Goal: Information Seeking & Learning: Learn about a topic

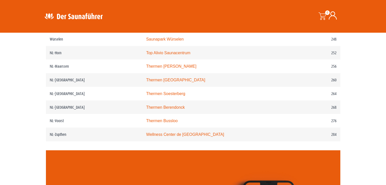
scroll to position [884, 0]
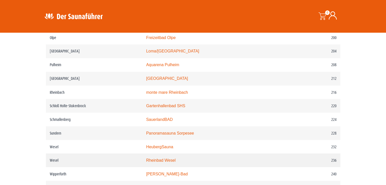
click at [159, 158] on link "Rheinbad Wesel" at bounding box center [160, 160] width 29 height 4
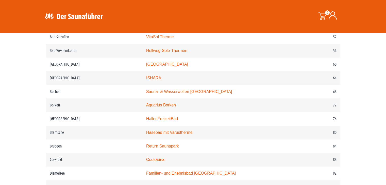
scroll to position [376, 0]
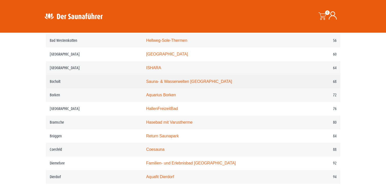
click at [165, 83] on link "Sauna- & Wasserwelten Bahia" at bounding box center [189, 81] width 86 height 4
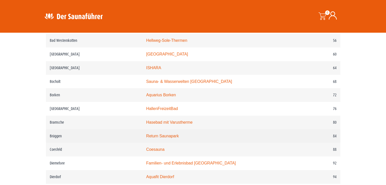
click at [173, 138] on link "Return Saunapark" at bounding box center [162, 136] width 32 height 4
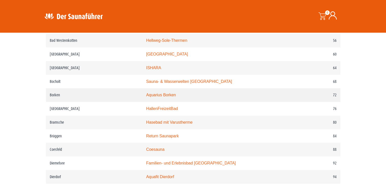
click at [167, 96] on link "Aquarius Borken" at bounding box center [161, 95] width 30 height 4
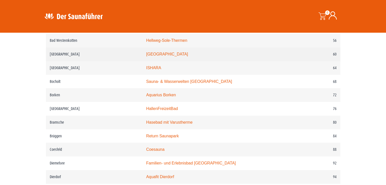
click at [166, 55] on link "monte mare Bedburg" at bounding box center [167, 54] width 42 height 4
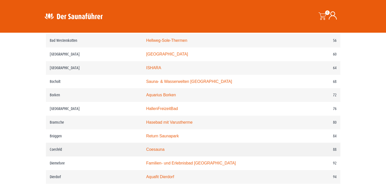
click at [165, 149] on link "Coesauna" at bounding box center [155, 150] width 18 height 4
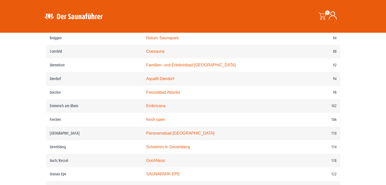
scroll to position [477, 0]
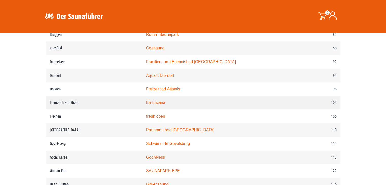
click at [160, 104] on link "Embricana" at bounding box center [155, 103] width 19 height 4
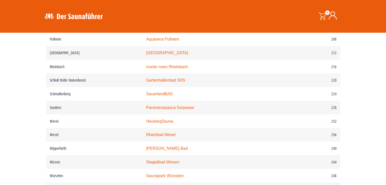
scroll to position [914, 0]
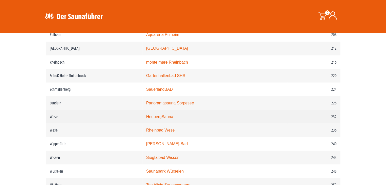
click at [153, 117] on link "HeubergSauna" at bounding box center [159, 116] width 27 height 4
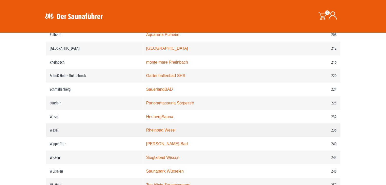
click at [171, 130] on link "Rheinbad Wesel" at bounding box center [160, 130] width 29 height 4
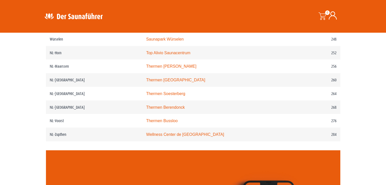
scroll to position [1208, 0]
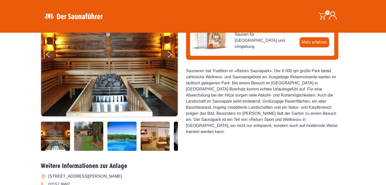
scroll to position [74, 0]
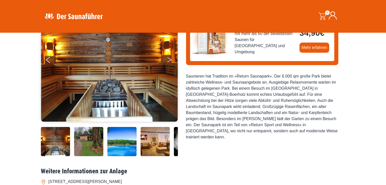
click at [167, 61] on button "Next" at bounding box center [173, 61] width 13 height 13
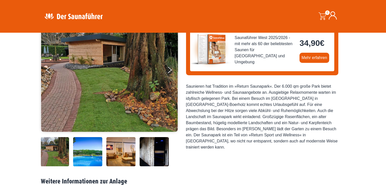
scroll to position [54, 0]
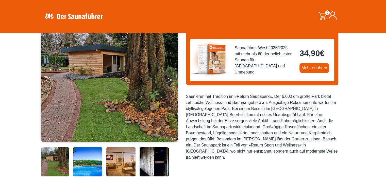
click at [170, 82] on button "Next" at bounding box center [173, 81] width 13 height 13
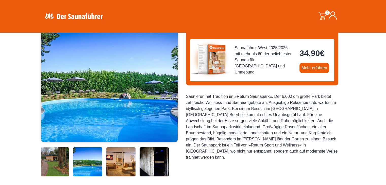
click at [170, 82] on button "Next" at bounding box center [173, 81] width 13 height 13
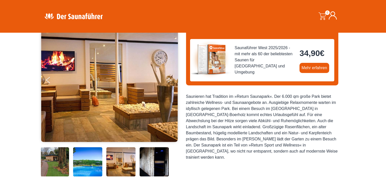
click at [170, 82] on button "Next" at bounding box center [173, 81] width 13 height 13
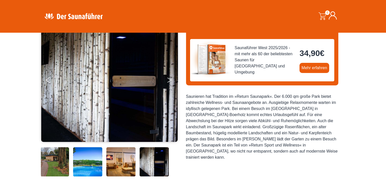
click at [170, 82] on button "Next" at bounding box center [173, 81] width 13 height 13
click at [169, 79] on button "Next" at bounding box center [173, 81] width 13 height 13
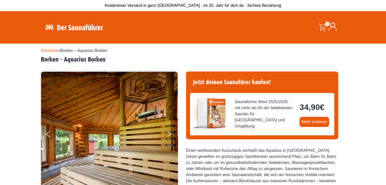
click at [172, 134] on button "Next" at bounding box center [173, 135] width 13 height 13
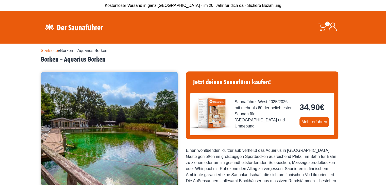
click at [172, 134] on button "Next" at bounding box center [173, 135] width 13 height 13
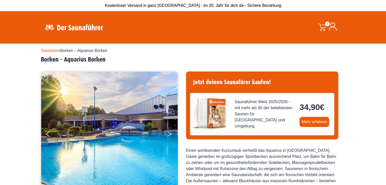
click at [172, 134] on button "Next" at bounding box center [173, 135] width 13 height 13
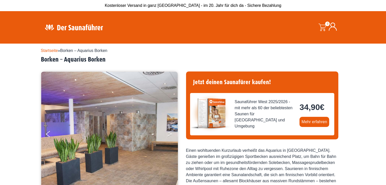
click at [172, 134] on button "Next" at bounding box center [173, 135] width 13 height 13
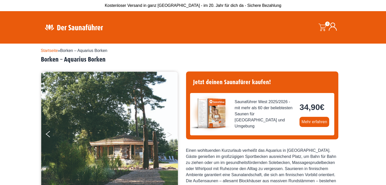
click at [172, 134] on button "Next" at bounding box center [173, 135] width 13 height 13
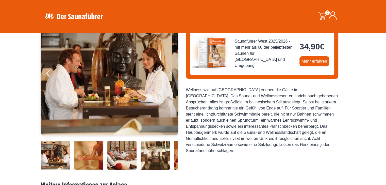
scroll to position [61, 0]
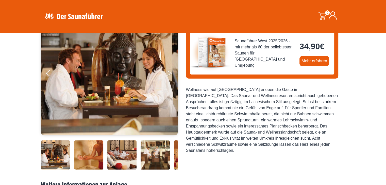
click at [169, 73] on button "Next" at bounding box center [173, 74] width 13 height 13
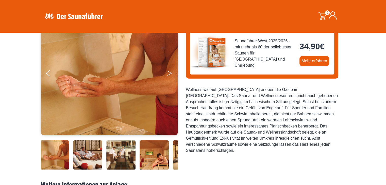
click at [169, 73] on button "Next" at bounding box center [173, 74] width 13 height 13
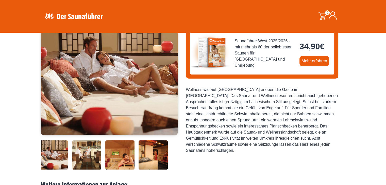
click at [169, 73] on button "Next" at bounding box center [173, 74] width 13 height 13
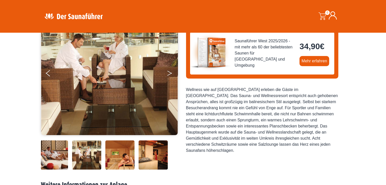
click at [169, 73] on button "Next" at bounding box center [173, 74] width 13 height 13
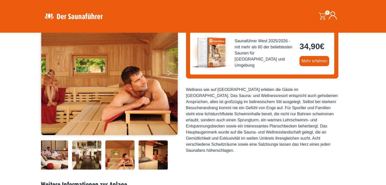
click at [169, 73] on button "Next" at bounding box center [173, 74] width 13 height 13
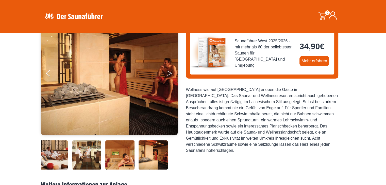
click at [169, 73] on button "Next" at bounding box center [173, 74] width 13 height 13
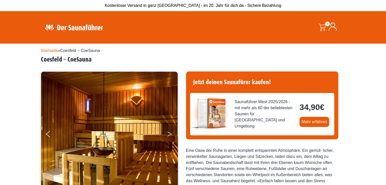
click at [168, 134] on button "Next" at bounding box center [173, 135] width 13 height 13
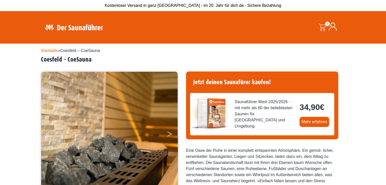
click at [168, 134] on button "Next" at bounding box center [173, 135] width 13 height 13
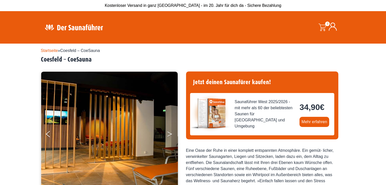
click at [168, 134] on button "Next" at bounding box center [173, 135] width 13 height 13
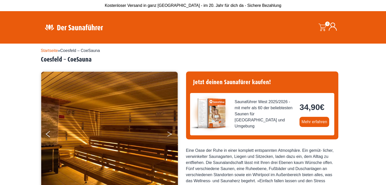
click at [168, 134] on button "Next" at bounding box center [173, 135] width 13 height 13
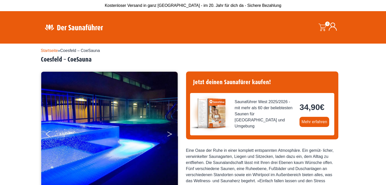
click at [168, 134] on button "Next" at bounding box center [173, 135] width 13 height 13
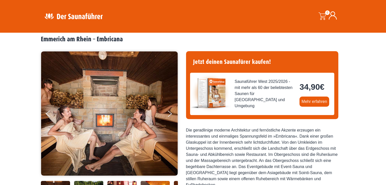
scroll to position [30, 0]
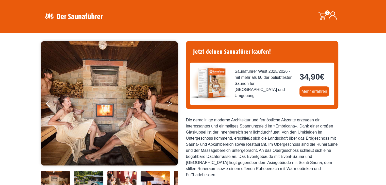
click at [172, 102] on button "Next" at bounding box center [173, 105] width 13 height 13
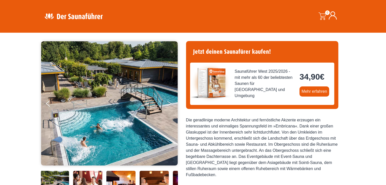
click at [172, 102] on button "Next" at bounding box center [173, 105] width 13 height 13
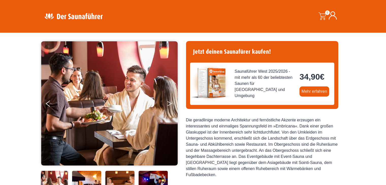
click at [172, 102] on button "Next" at bounding box center [173, 105] width 13 height 13
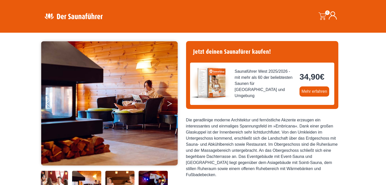
click at [172, 102] on button "Next" at bounding box center [173, 105] width 13 height 13
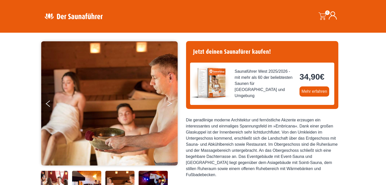
click at [172, 102] on button "Next" at bounding box center [173, 105] width 13 height 13
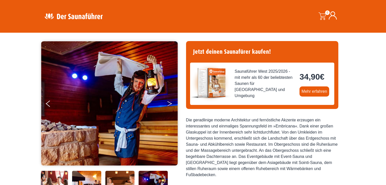
click at [172, 102] on button "Next" at bounding box center [173, 105] width 13 height 13
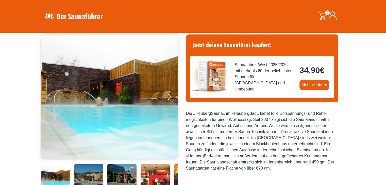
scroll to position [41, 0]
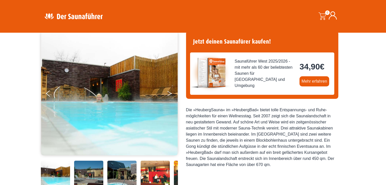
click at [171, 91] on button "Next" at bounding box center [173, 94] width 13 height 13
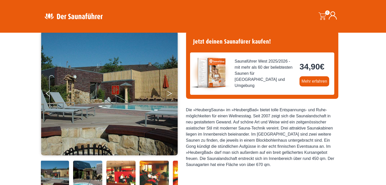
click at [171, 91] on button "Next" at bounding box center [173, 94] width 13 height 13
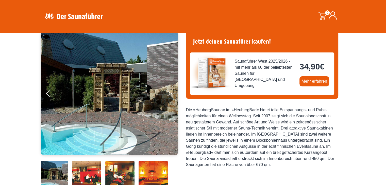
click at [171, 91] on button "Next" at bounding box center [173, 94] width 13 height 13
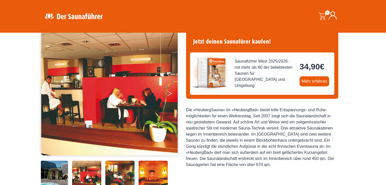
click at [171, 91] on button "Next" at bounding box center [173, 94] width 13 height 13
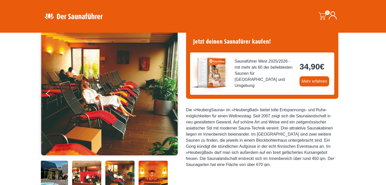
click at [171, 93] on icon "Next" at bounding box center [169, 94] width 5 height 3
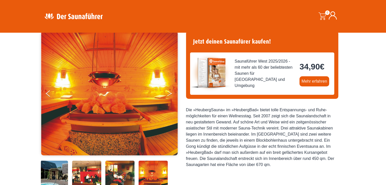
click at [171, 93] on icon "Next" at bounding box center [169, 94] width 5 height 3
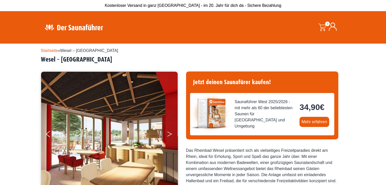
click at [168, 134] on button "Next" at bounding box center [173, 135] width 13 height 13
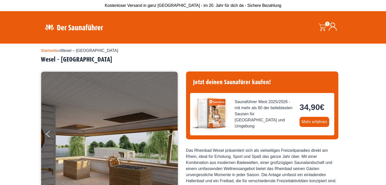
click at [168, 134] on button "Next" at bounding box center [173, 135] width 13 height 13
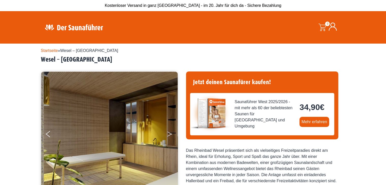
click at [168, 134] on button "Next" at bounding box center [173, 135] width 13 height 13
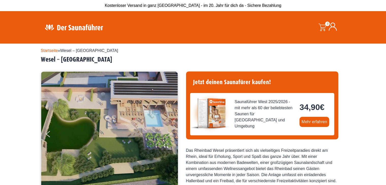
click at [168, 134] on button "Next" at bounding box center [173, 135] width 13 height 13
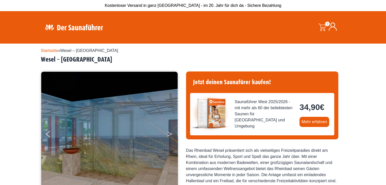
click at [168, 134] on button "Next" at bounding box center [173, 135] width 13 height 13
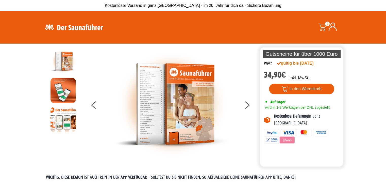
click at [79, 29] on img at bounding box center [74, 27] width 66 height 10
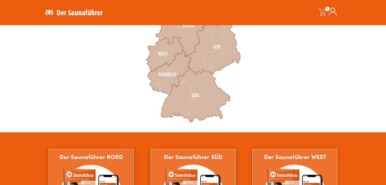
scroll to position [237, 0]
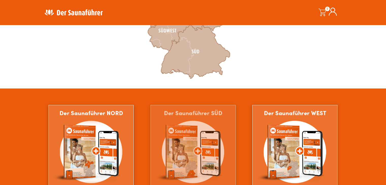
click at [197, 142] on img at bounding box center [193, 163] width 85 height 116
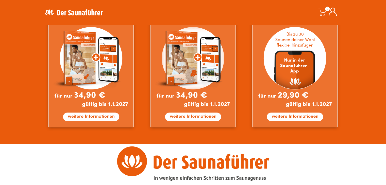
scroll to position [480, 0]
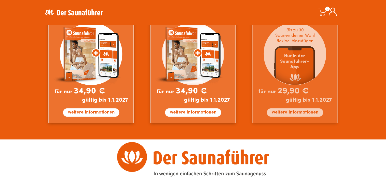
click at [290, 57] on img at bounding box center [294, 65] width 85 height 116
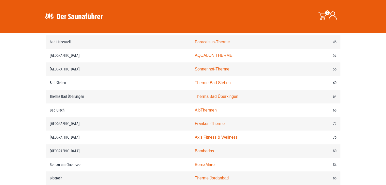
scroll to position [348, 0]
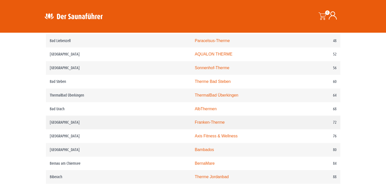
click at [195, 123] on link "Franken-Therme" at bounding box center [210, 122] width 30 height 4
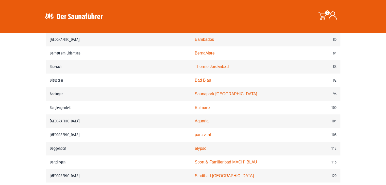
scroll to position [460, 0]
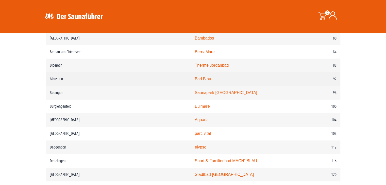
click at [195, 77] on link "Bad Blau" at bounding box center [203, 79] width 16 height 4
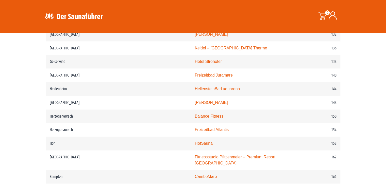
scroll to position [663, 0]
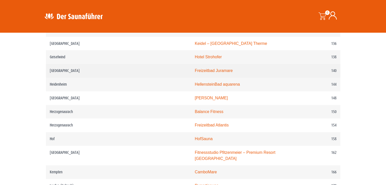
click at [195, 70] on link "Freizeitbad Juramare" at bounding box center [214, 71] width 38 height 4
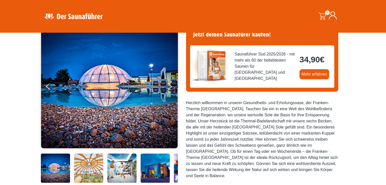
scroll to position [51, 0]
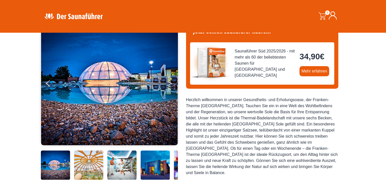
click at [169, 84] on button "Next" at bounding box center [173, 84] width 13 height 13
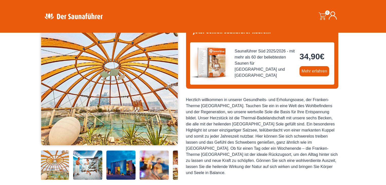
click at [169, 84] on button "Next" at bounding box center [173, 84] width 13 height 13
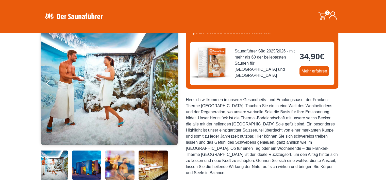
click at [169, 84] on button "Next" at bounding box center [173, 84] width 13 height 13
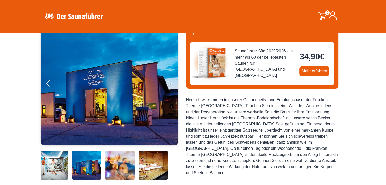
click at [169, 84] on button "Next" at bounding box center [173, 84] width 13 height 13
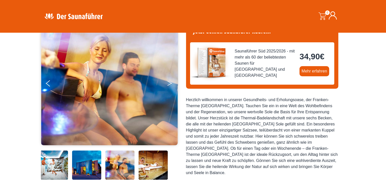
click at [169, 84] on button "Next" at bounding box center [173, 84] width 13 height 13
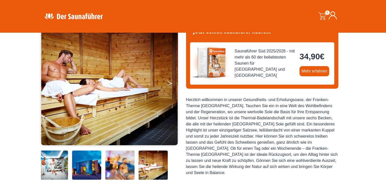
click at [169, 84] on button "Next" at bounding box center [173, 84] width 13 height 13
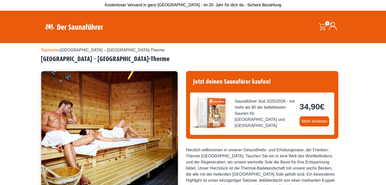
scroll to position [0, 0]
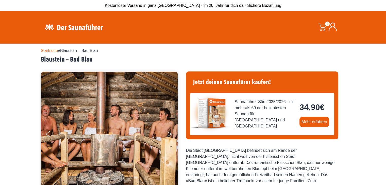
click at [167, 132] on button "Next" at bounding box center [173, 135] width 13 height 13
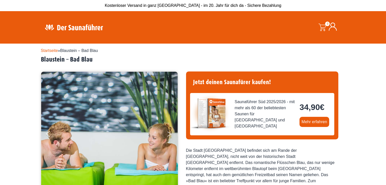
click at [167, 132] on button "Next" at bounding box center [173, 135] width 13 height 13
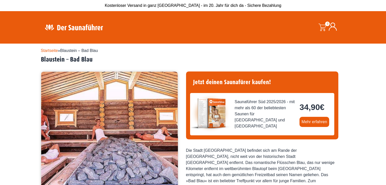
click at [167, 132] on button "Next" at bounding box center [173, 135] width 13 height 13
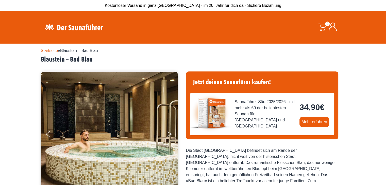
click at [167, 132] on button "Next" at bounding box center [173, 135] width 13 height 13
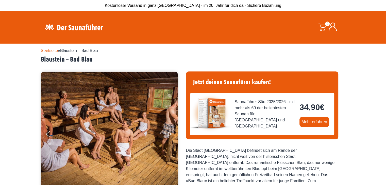
click at [167, 132] on button "Next" at bounding box center [173, 135] width 13 height 13
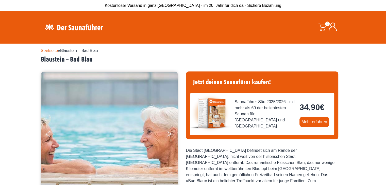
click at [167, 132] on button "Next" at bounding box center [173, 135] width 13 height 13
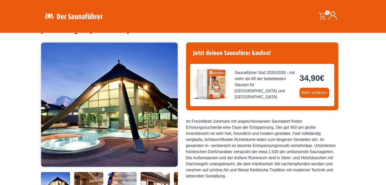
scroll to position [30, 0]
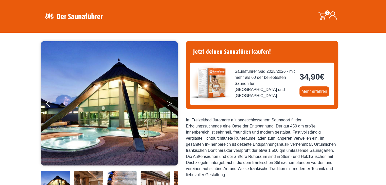
click at [172, 105] on button "Next" at bounding box center [173, 105] width 13 height 13
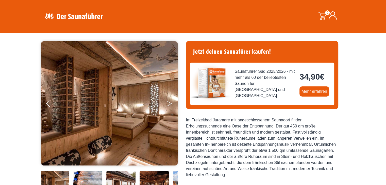
click at [172, 105] on button "Next" at bounding box center [173, 105] width 13 height 13
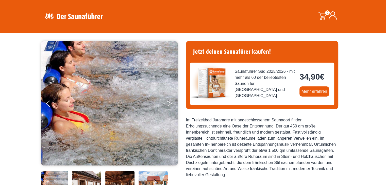
click at [172, 105] on button "Next" at bounding box center [173, 105] width 13 height 13
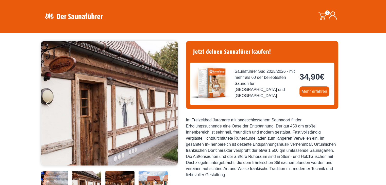
click at [172, 105] on button "Next" at bounding box center [173, 105] width 13 height 13
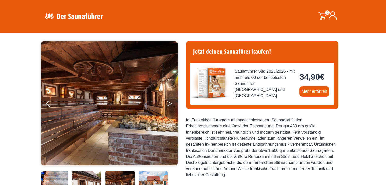
click at [172, 105] on button "Next" at bounding box center [173, 105] width 13 height 13
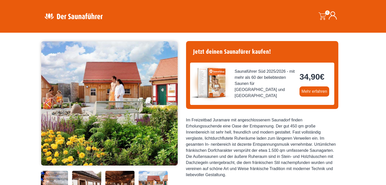
click at [172, 105] on button "Next" at bounding box center [173, 105] width 13 height 13
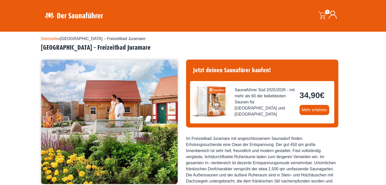
scroll to position [0, 0]
